Goal: Task Accomplishment & Management: Use online tool/utility

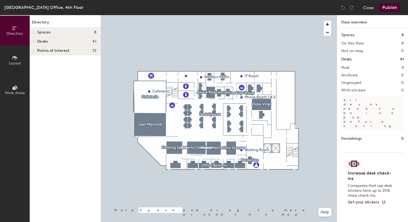
click at [14, 59] on icon at bounding box center [15, 58] width 6 height 6
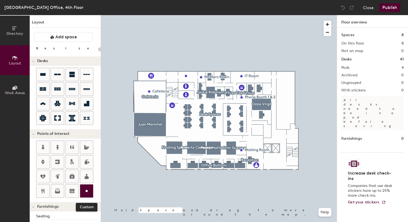
click at [87, 188] on icon at bounding box center [86, 191] width 6 height 6
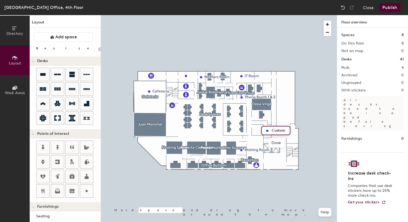
type input "20"
type input "Storage Room"
click at [284, 141] on span "Done" at bounding box center [282, 142] width 16 height 9
click at [390, 10] on button "Publish" at bounding box center [389, 7] width 21 height 9
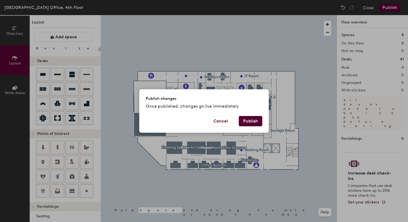
click at [254, 123] on button "Publish" at bounding box center [250, 121] width 23 height 10
type input "20"
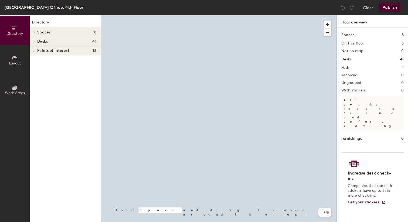
click at [16, 59] on icon at bounding box center [15, 58] width 6 height 6
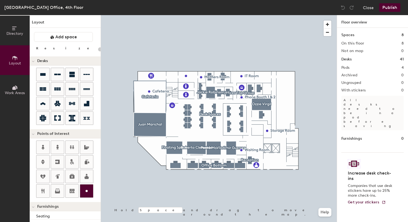
click at [86, 189] on icon at bounding box center [86, 191] width 6 height 6
type input "20"
type input "Storage Room"
click at [282, 103] on span "Done" at bounding box center [282, 101] width 16 height 9
click at [391, 6] on button "Publish" at bounding box center [389, 7] width 21 height 9
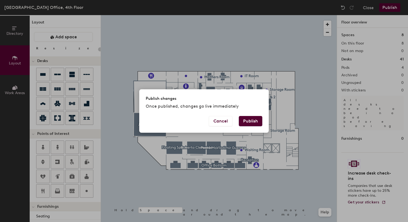
click at [259, 117] on button "Publish" at bounding box center [250, 121] width 23 height 10
type input "20"
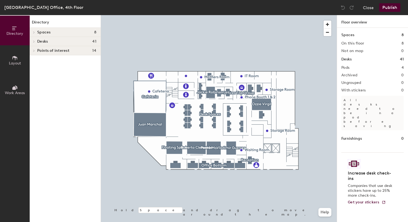
click at [17, 62] on span "Layout" at bounding box center [15, 63] width 12 height 5
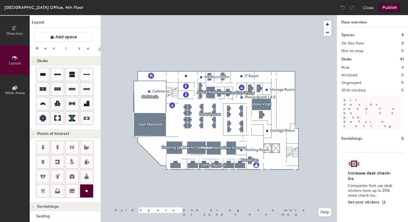
click at [90, 187] on div at bounding box center [86, 191] width 13 height 13
type input "20"
type input "Storage Room"
click at [385, 5] on button "Publish" at bounding box center [389, 7] width 21 height 9
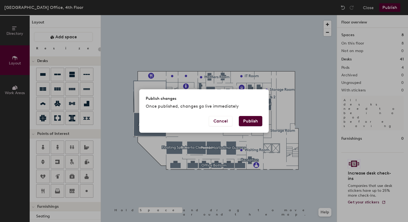
click at [250, 120] on button "Publish" at bounding box center [250, 121] width 23 height 10
type input "20"
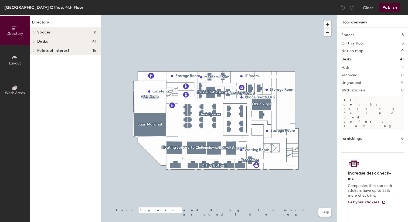
click at [42, 41] on span "Desks" at bounding box center [42, 41] width 11 height 4
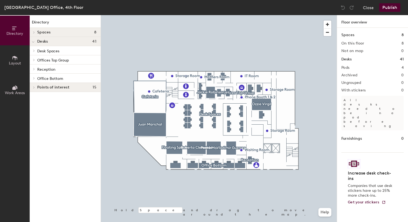
click at [18, 58] on button "Layout" at bounding box center [15, 60] width 30 height 30
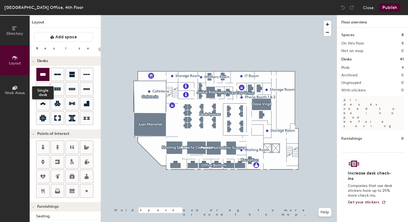
click at [42, 73] on icon at bounding box center [43, 74] width 6 height 6
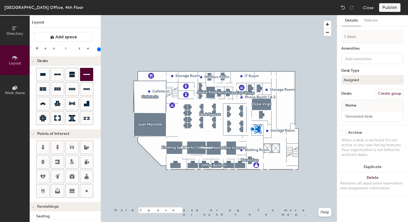
click at [294, 15] on div at bounding box center [219, 15] width 236 height 0
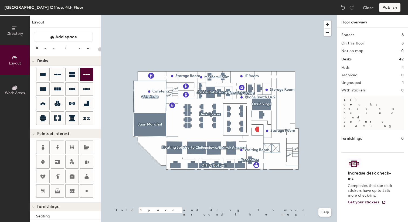
click at [257, 15] on div at bounding box center [219, 15] width 236 height 0
click at [387, 11] on div "Publish" at bounding box center [391, 7] width 25 height 9
click at [387, 9] on div "Publish" at bounding box center [391, 7] width 25 height 9
click at [306, 15] on div at bounding box center [219, 15] width 236 height 0
click at [384, 9] on div "Publish" at bounding box center [391, 7] width 25 height 9
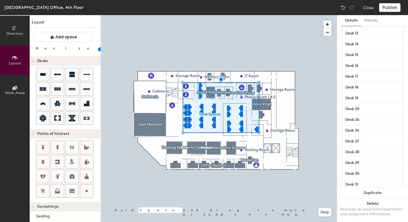
scroll to position [255, 0]
click at [366, 163] on span "Ungrouped" at bounding box center [356, 164] width 26 height 10
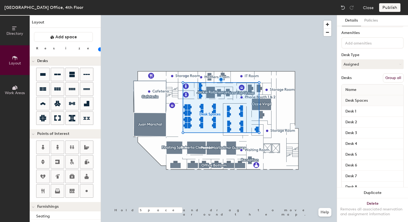
scroll to position [0, 0]
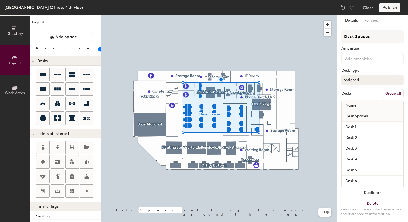
click at [396, 93] on button "Group all" at bounding box center [393, 93] width 21 height 9
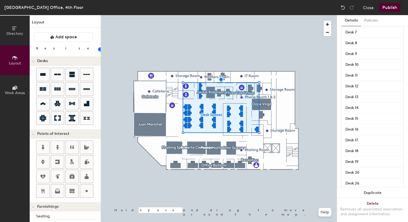
scroll to position [233, 0]
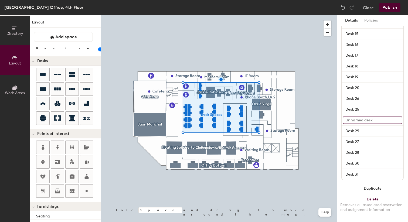
type input "20"
click at [374, 122] on input at bounding box center [373, 121] width 60 height 8
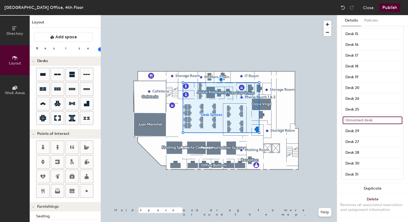
type input "D"
type input "20"
type input "De"
type input "20"
type input "Desk"
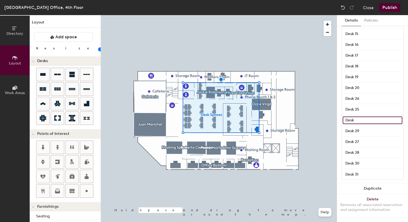
type input "20"
type input "Desk"
type input "20"
type input "Desk 3"
type input "20"
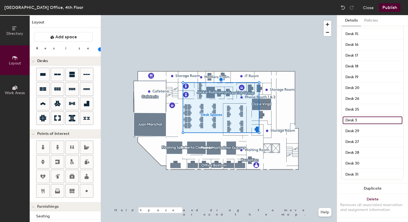
type input "Desk 32"
type input "20"
type input "Desk 32"
click at [391, 4] on button "Publish" at bounding box center [389, 7] width 21 height 9
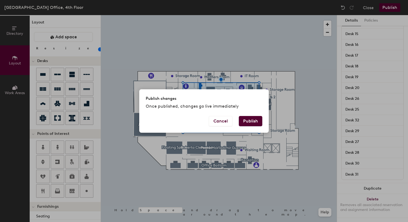
click at [255, 123] on button "Publish" at bounding box center [250, 121] width 23 height 10
type input "20"
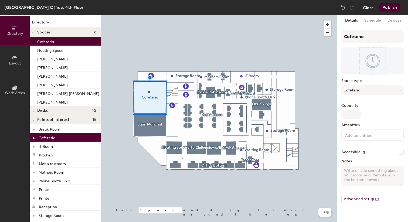
click at [370, 9] on button "Close" at bounding box center [368, 7] width 11 height 9
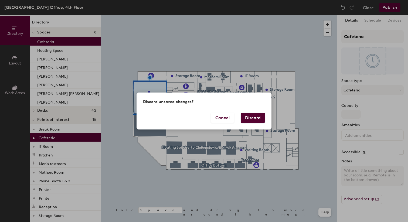
click at [254, 121] on button "Discard" at bounding box center [253, 118] width 24 height 10
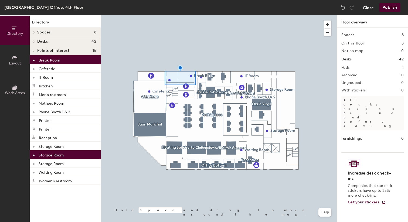
click at [369, 9] on button "Close" at bounding box center [368, 7] width 11 height 9
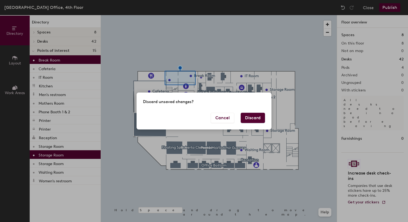
click at [259, 118] on button "Discard" at bounding box center [253, 118] width 24 height 10
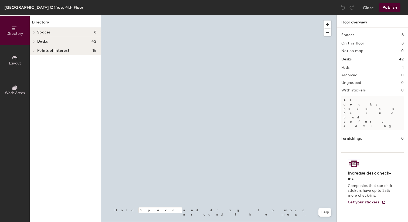
click at [14, 61] on span "Layout" at bounding box center [15, 63] width 12 height 5
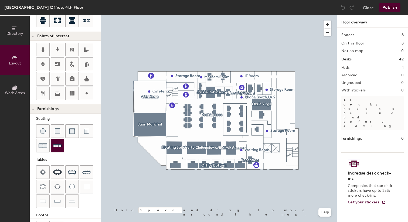
scroll to position [94, 0]
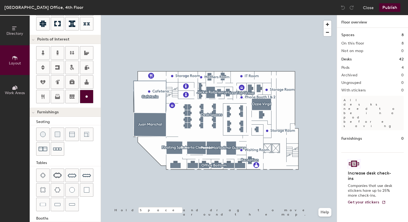
click at [86, 97] on circle at bounding box center [87, 96] width 2 height 2
type input "20"
type input "Terrace"
click at [160, 164] on span "Done" at bounding box center [160, 162] width 16 height 9
click at [390, 11] on button "Publish" at bounding box center [389, 7] width 21 height 9
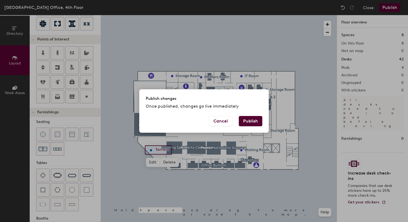
click at [251, 120] on button "Publish" at bounding box center [250, 121] width 23 height 10
type input "20"
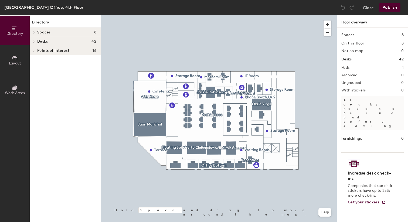
click at [18, 63] on span "Layout" at bounding box center [15, 63] width 12 height 5
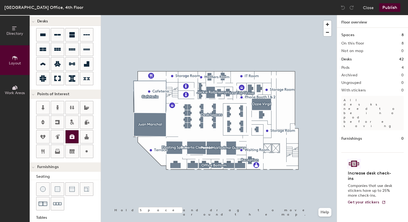
scroll to position [41, 0]
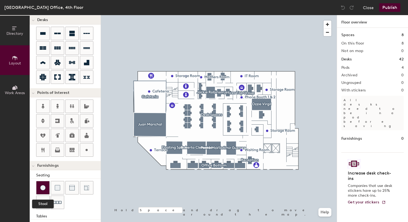
click at [43, 189] on img at bounding box center [42, 187] width 5 height 5
click at [40, 188] on img at bounding box center [42, 187] width 5 height 5
click at [182, 15] on div at bounding box center [219, 15] width 236 height 0
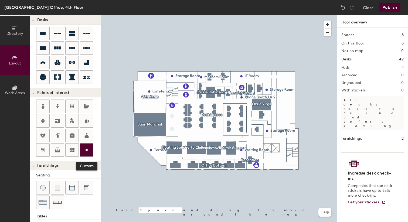
click at [87, 148] on icon at bounding box center [86, 150] width 6 height 6
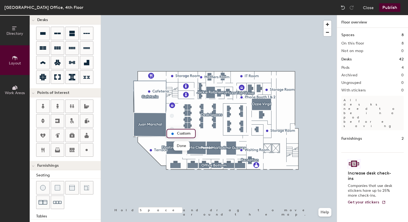
type input "20"
type input "Lounge"
click at [179, 144] on span "Done" at bounding box center [181, 145] width 16 height 9
click at [388, 5] on button "Publish" at bounding box center [389, 7] width 21 height 9
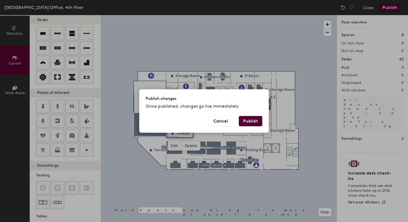
click at [259, 122] on button "Publish" at bounding box center [250, 121] width 23 height 10
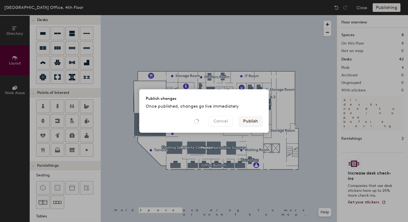
type input "20"
